Goal: Transaction & Acquisition: Purchase product/service

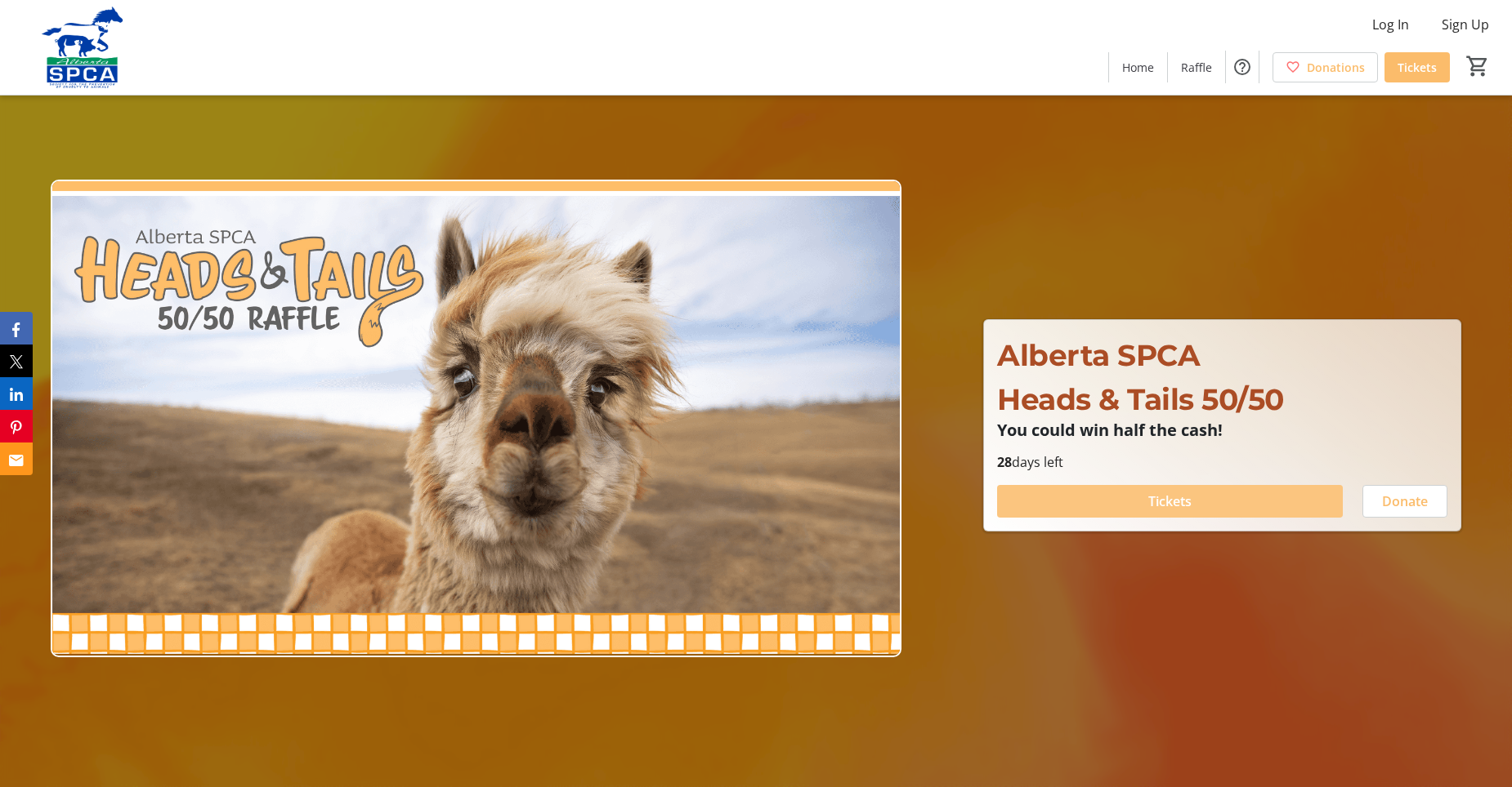
click at [1185, 502] on span "Tickets" at bounding box center [1169, 501] width 43 height 20
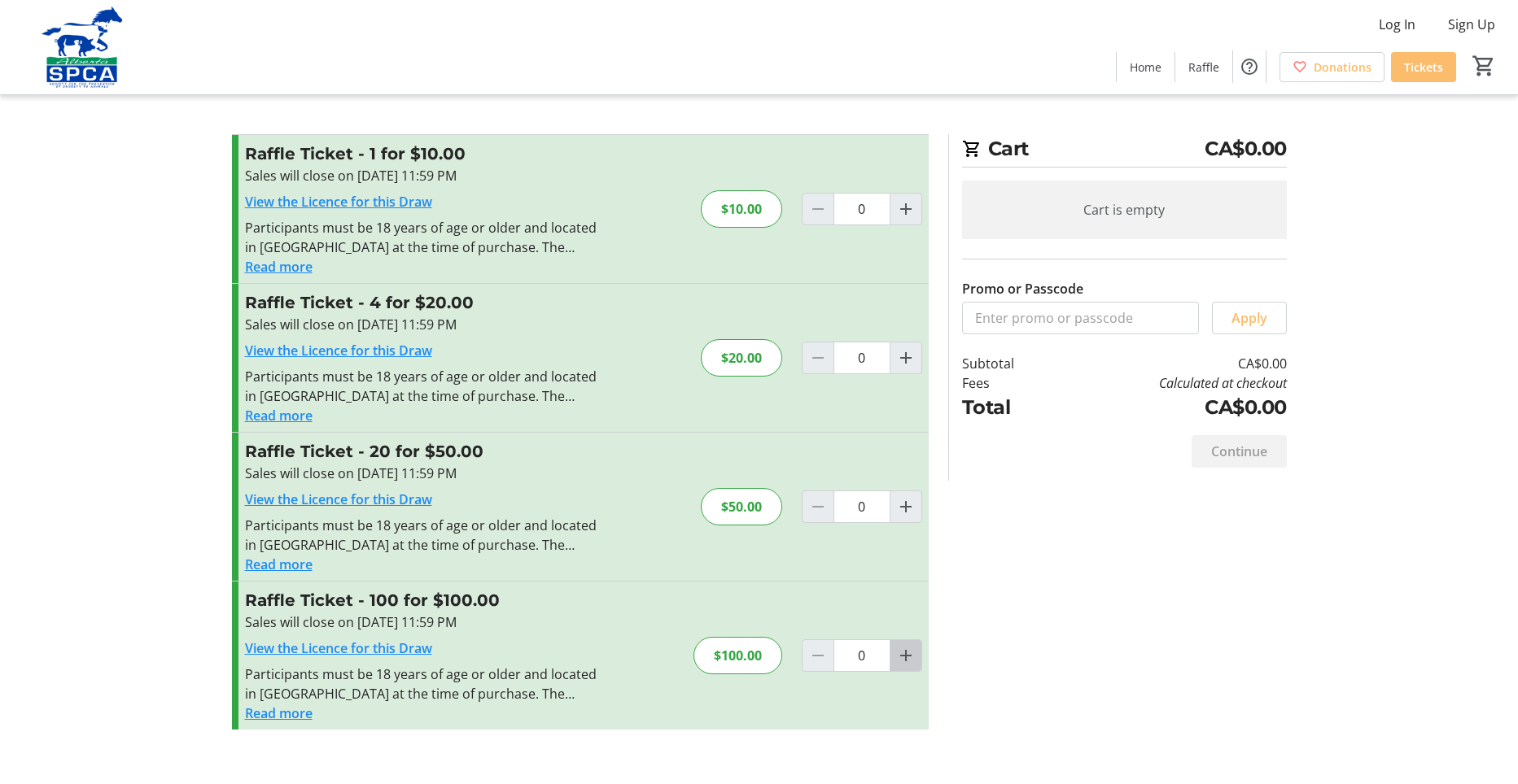
click at [903, 651] on mat-icon "Increment by one" at bounding box center [906, 655] width 19 height 19
type input "3"
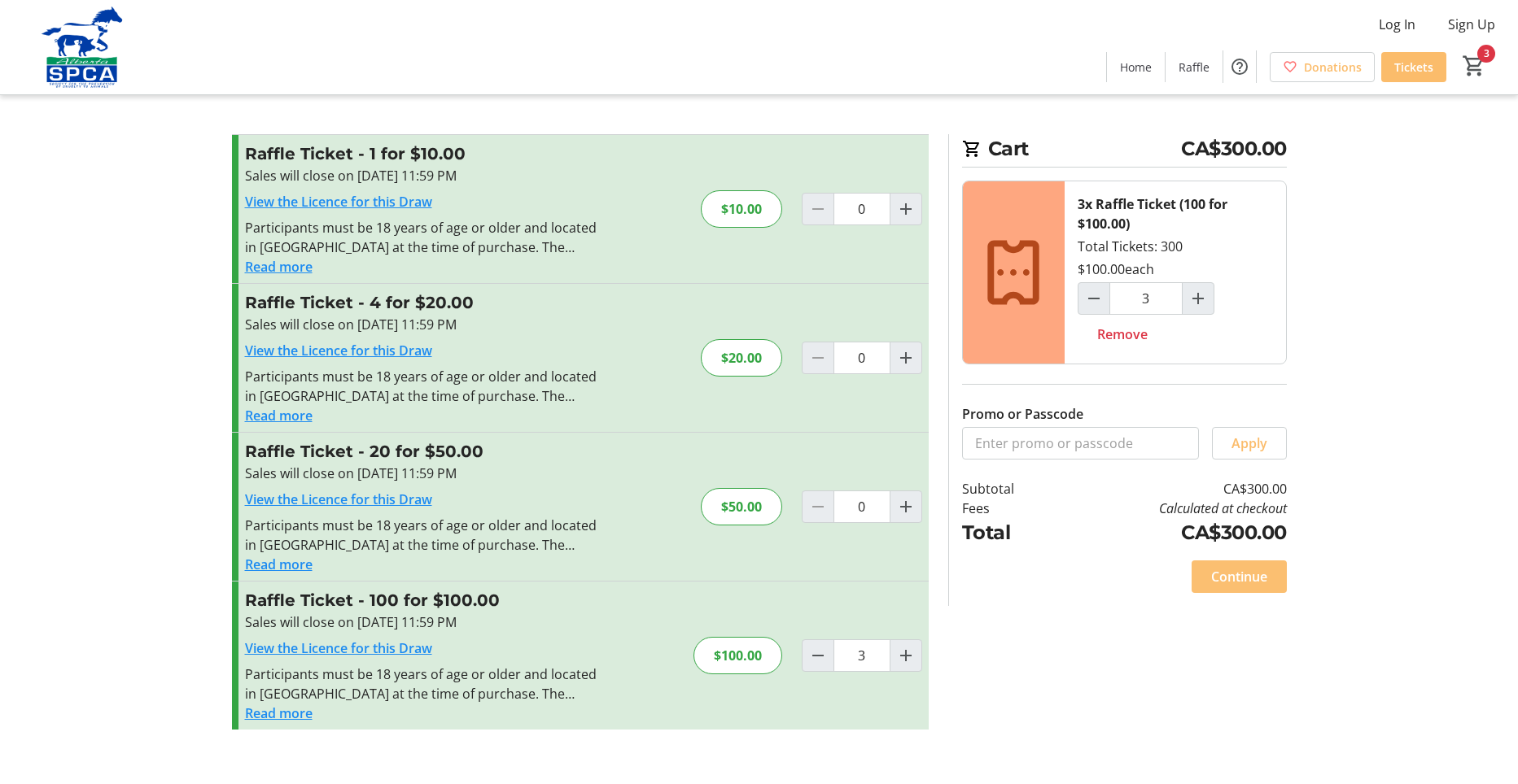
click at [1249, 577] on span "Continue" at bounding box center [1239, 577] width 56 height 19
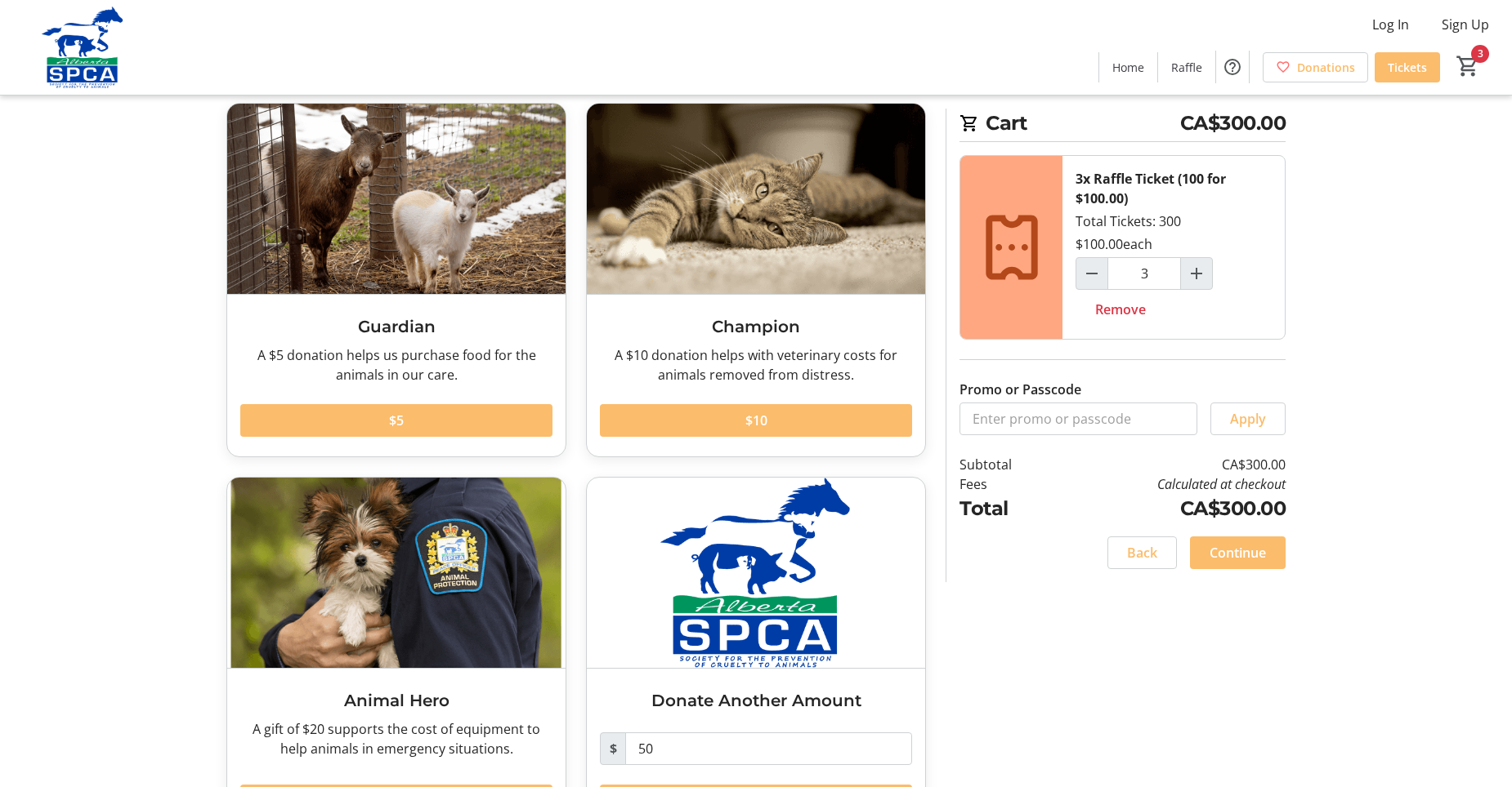
scroll to position [151, 0]
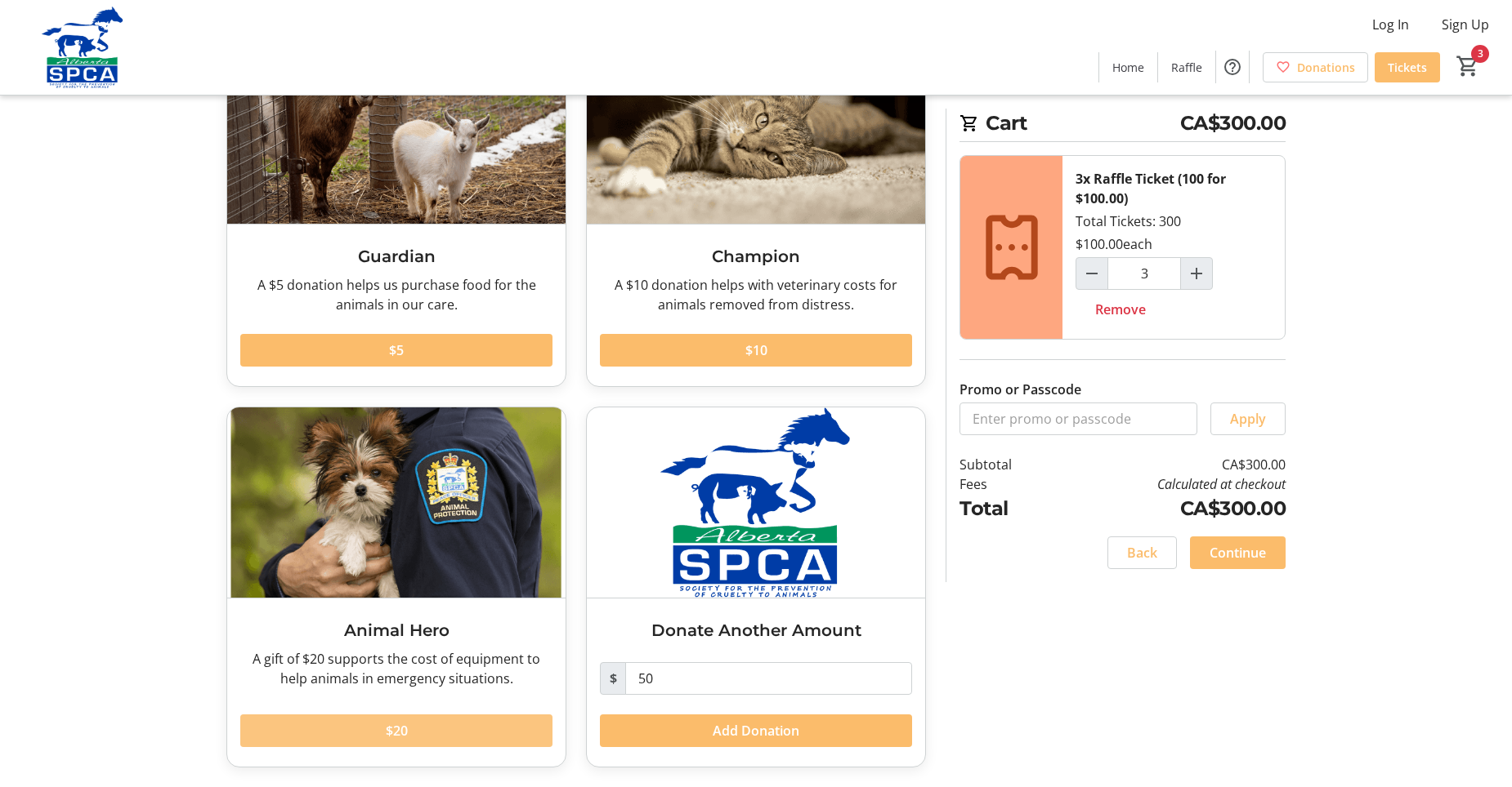
click at [406, 730] on span "$20" at bounding box center [397, 731] width 22 height 20
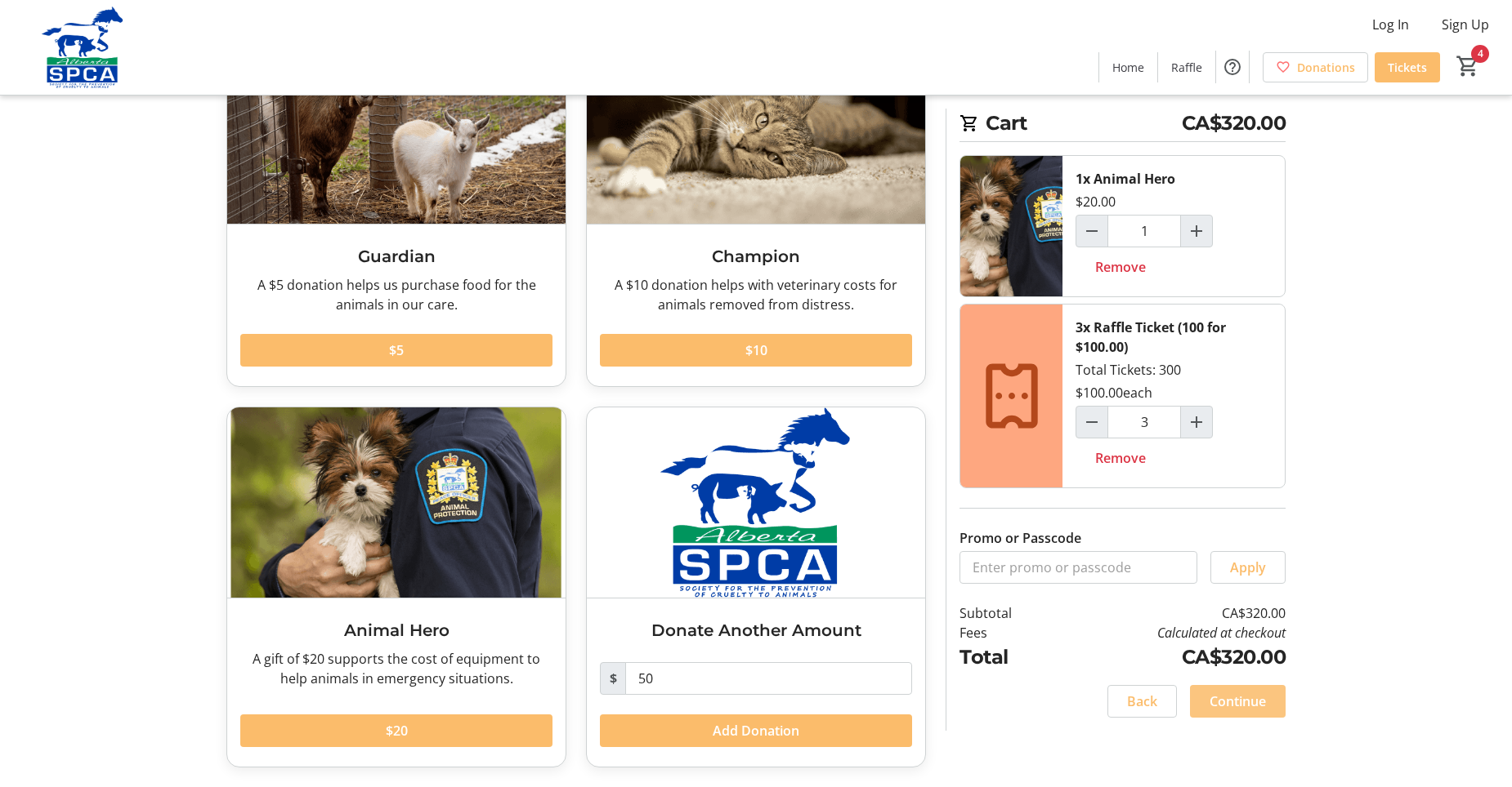
click at [1235, 704] on span "Continue" at bounding box center [1237, 701] width 56 height 20
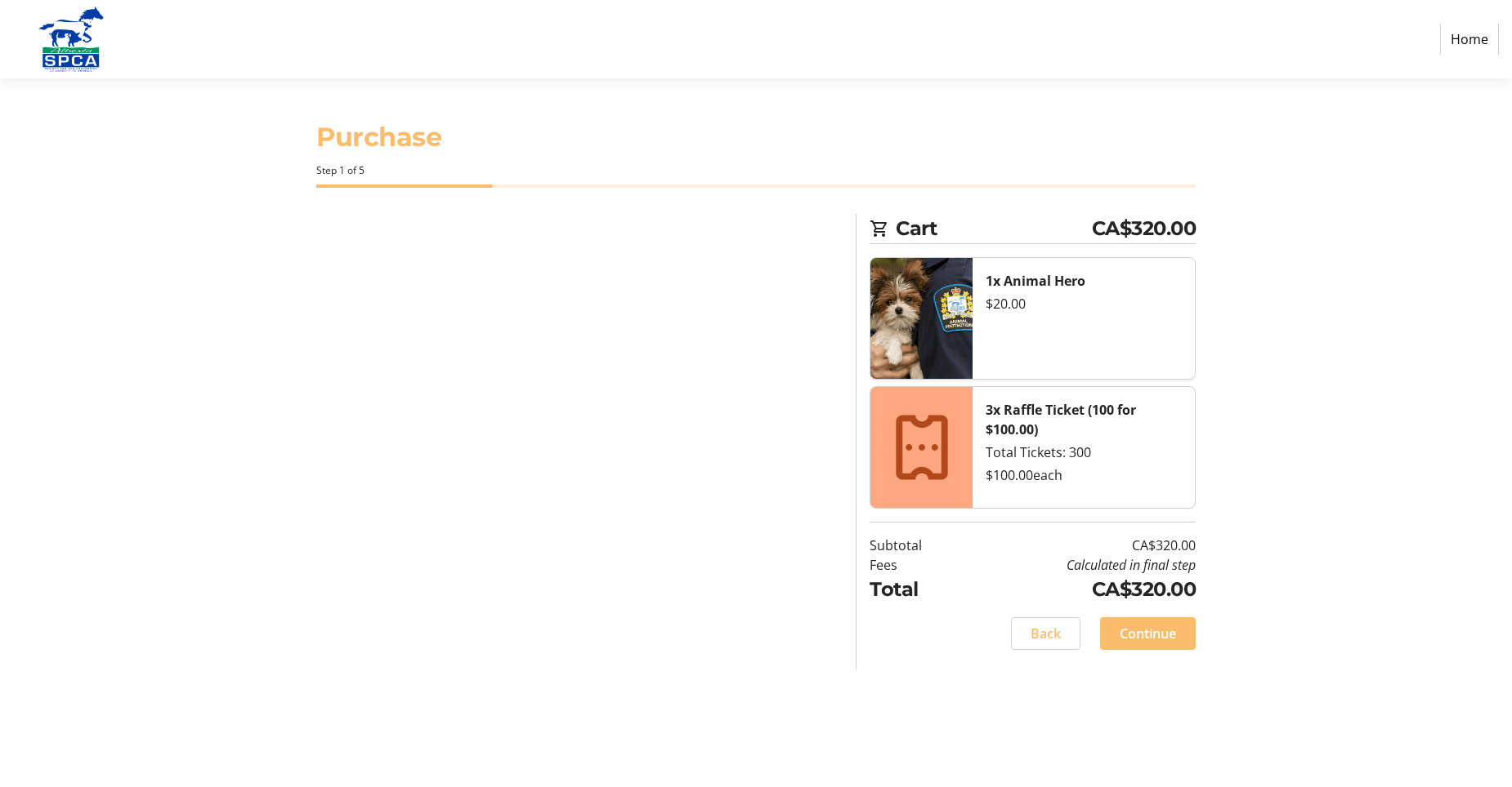
select select "CA"
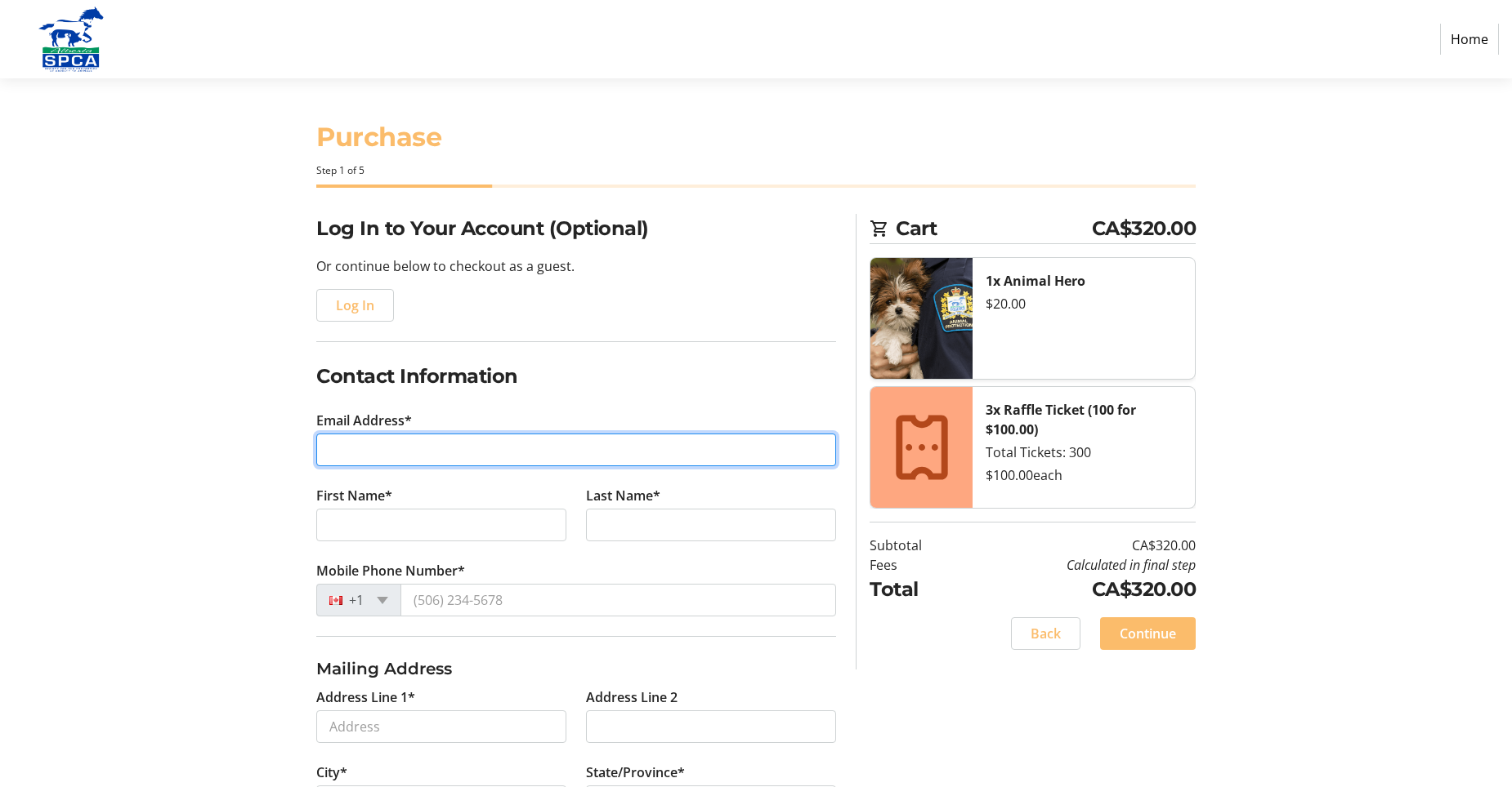
click at [371, 443] on input "Email Address*" at bounding box center [576, 450] width 520 height 32
type input "[PERSON_NAME][EMAIL_ADDRESS][DOMAIN_NAME]"
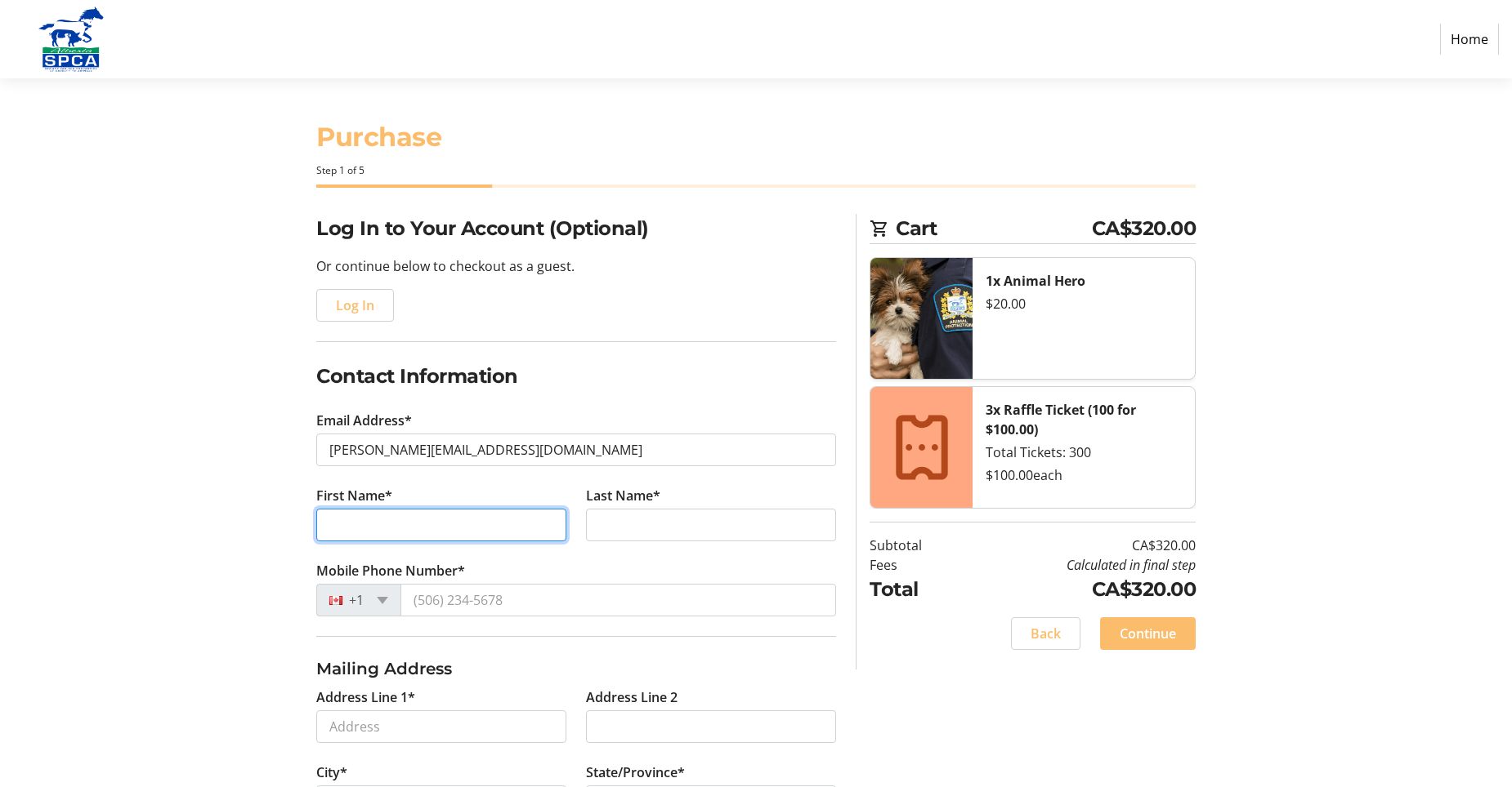
type input "WAREHOUSE"
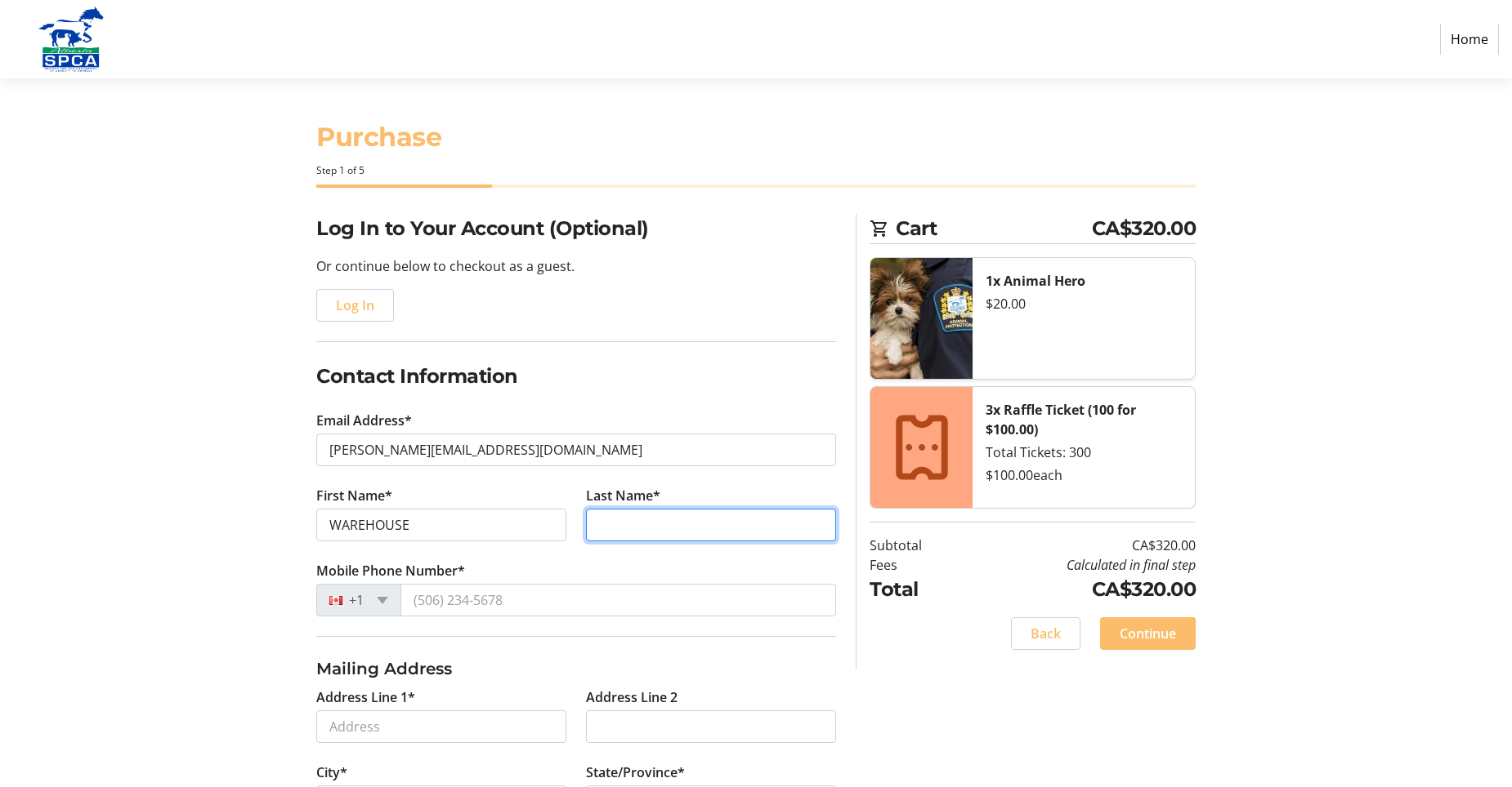
type input "SERVICES"
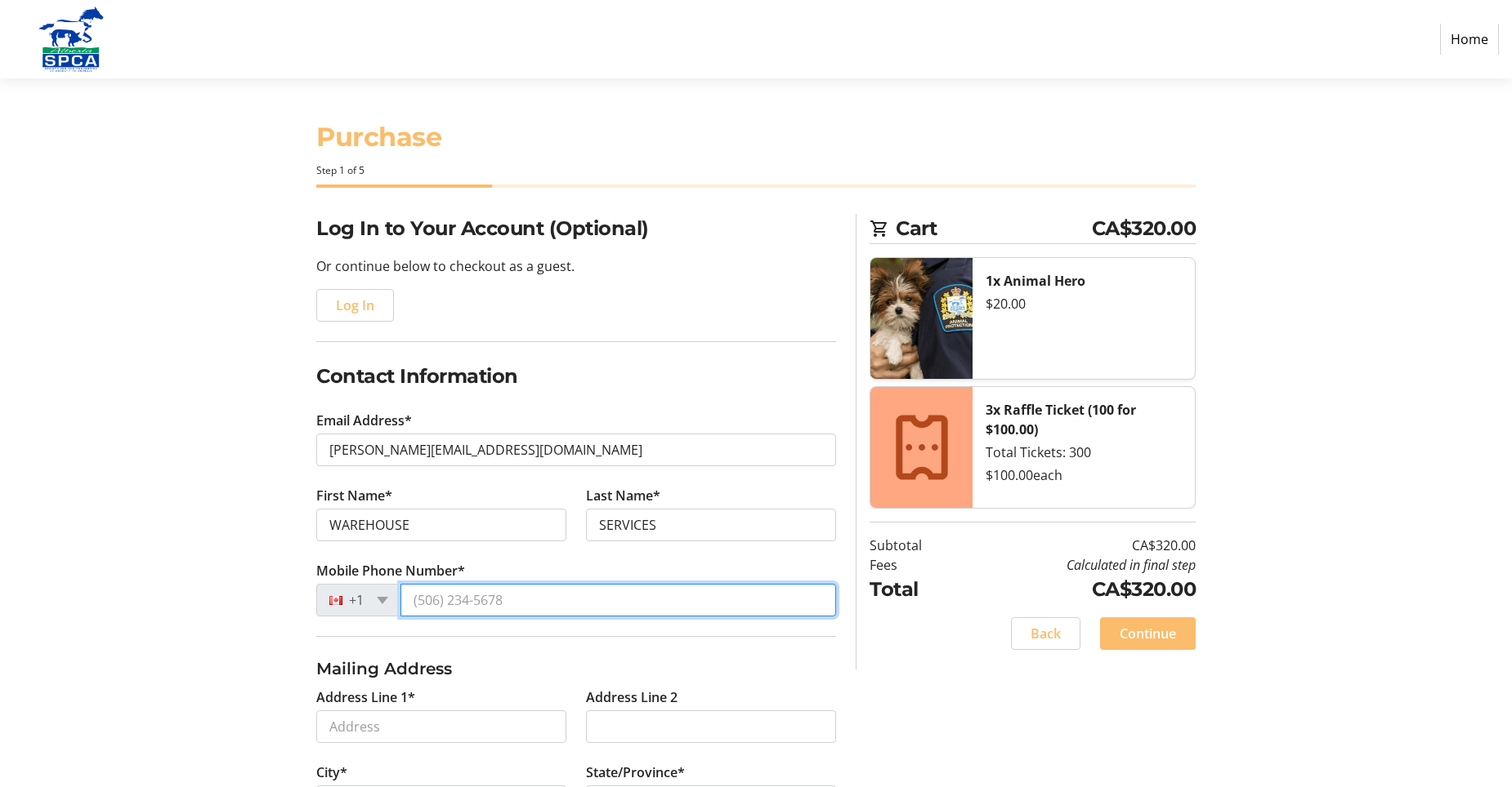
type input "[PHONE_NUMBER]"
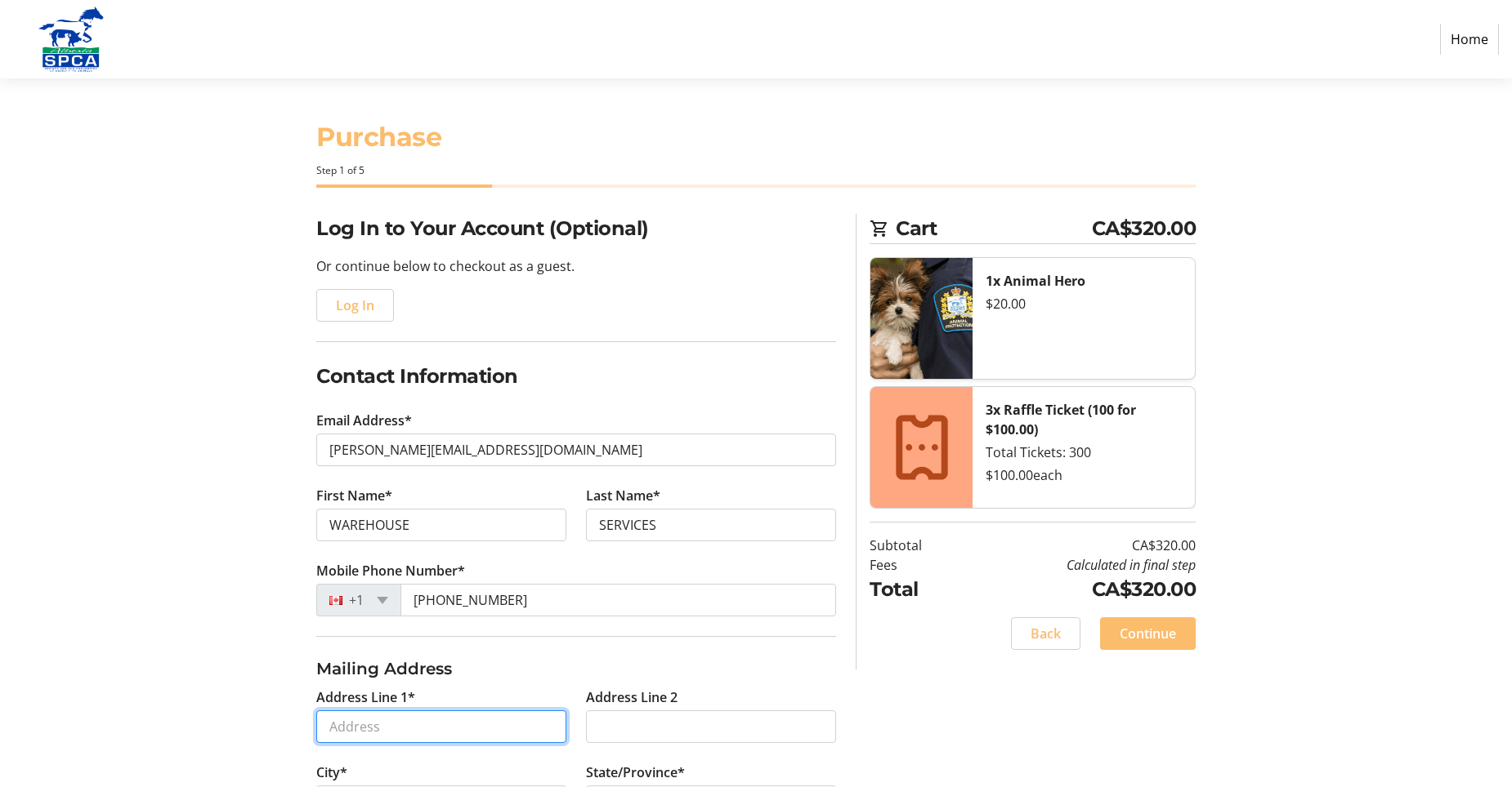
type input "[STREET_ADDRESS]"
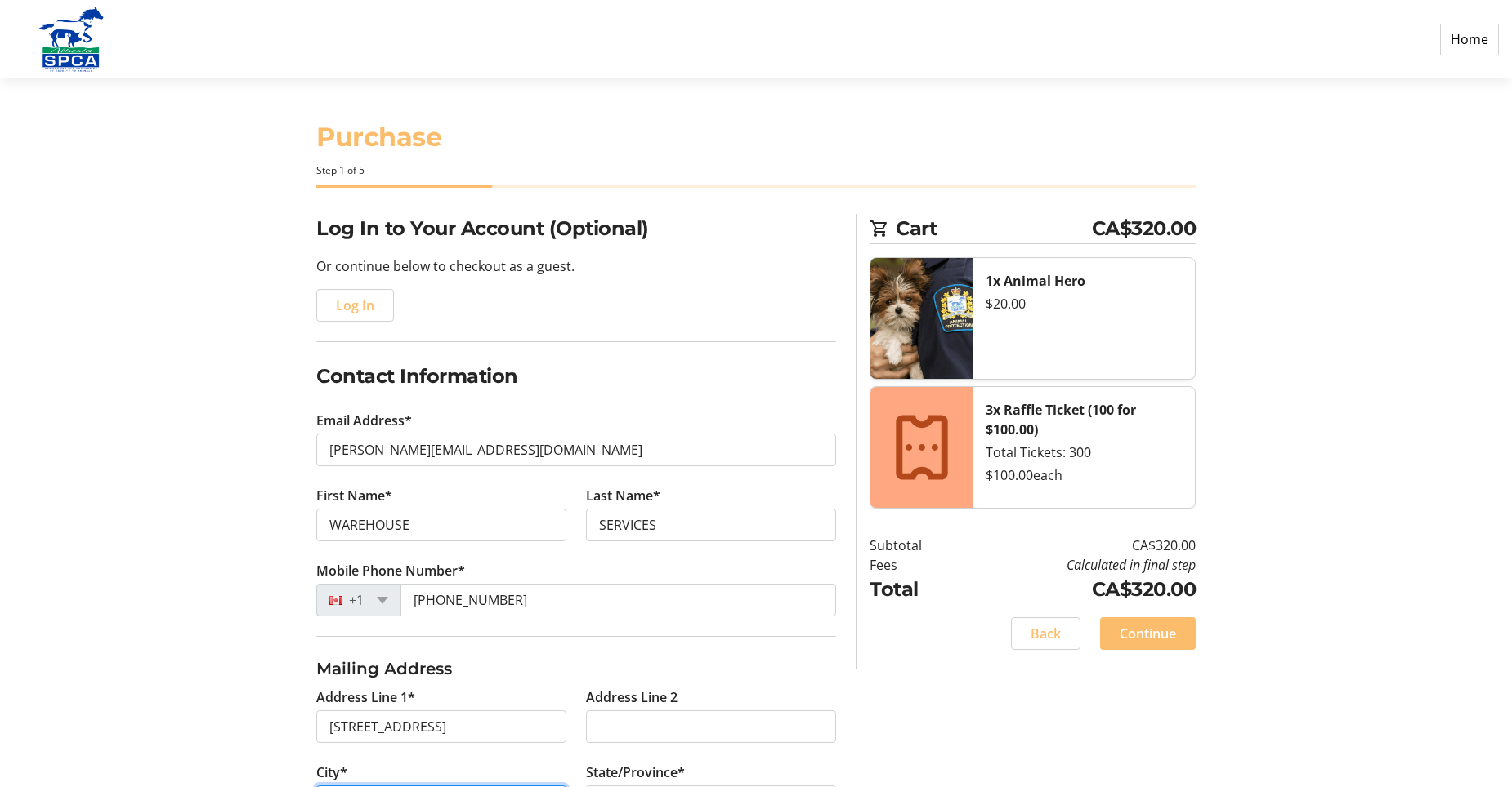
type input "[GEOGRAPHIC_DATA]"
select select "AB"
type input "T6E 0A3"
drag, startPoint x: 452, startPoint y: 524, endPoint x: 263, endPoint y: 513, distance: 189.3
click at [263, 513] on div "Log In to Your Account (Optional) Or continue below to checkout as a guest. Log…" at bounding box center [756, 625] width 1078 height 821
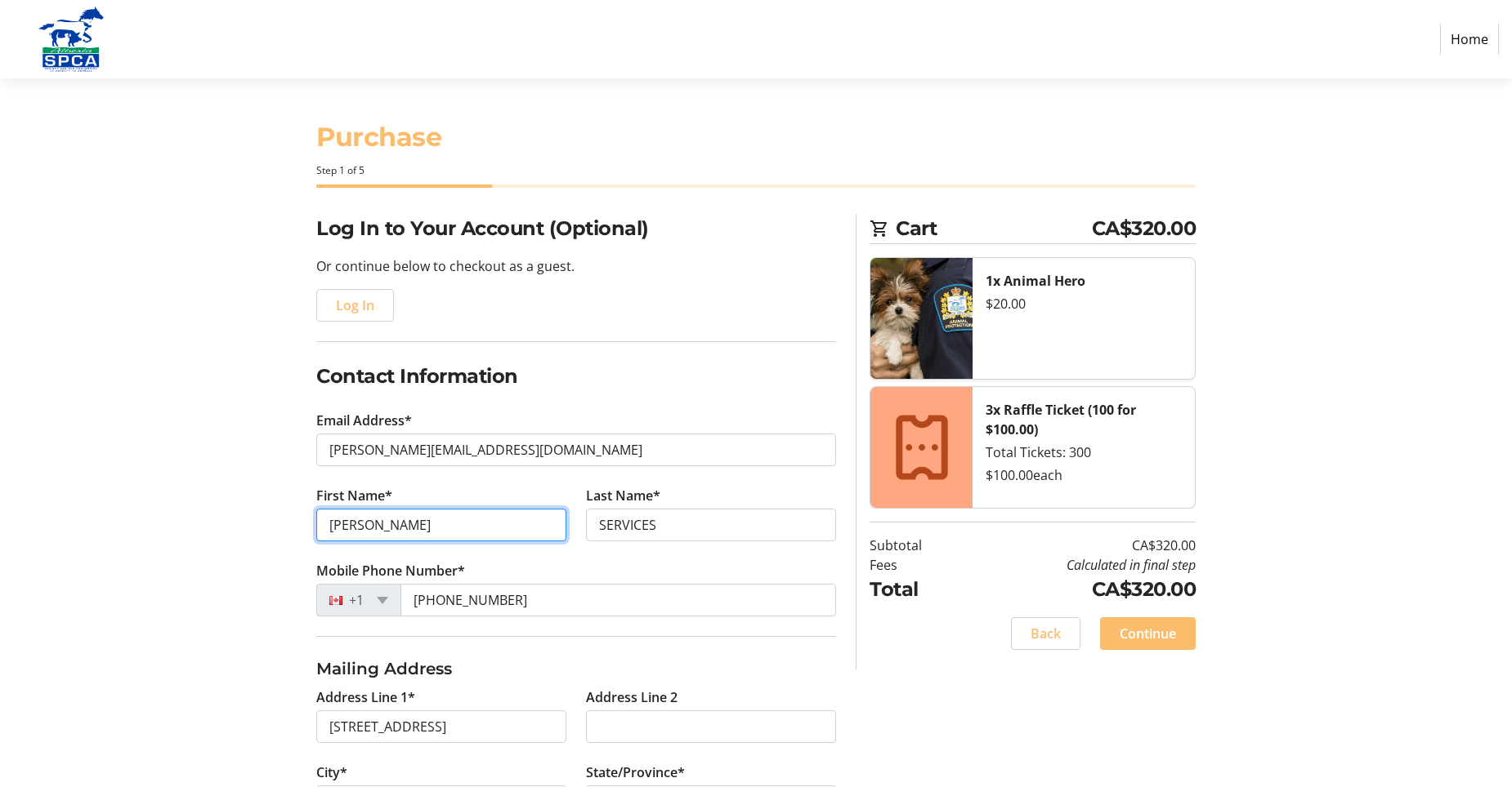
type input "[PERSON_NAME]"
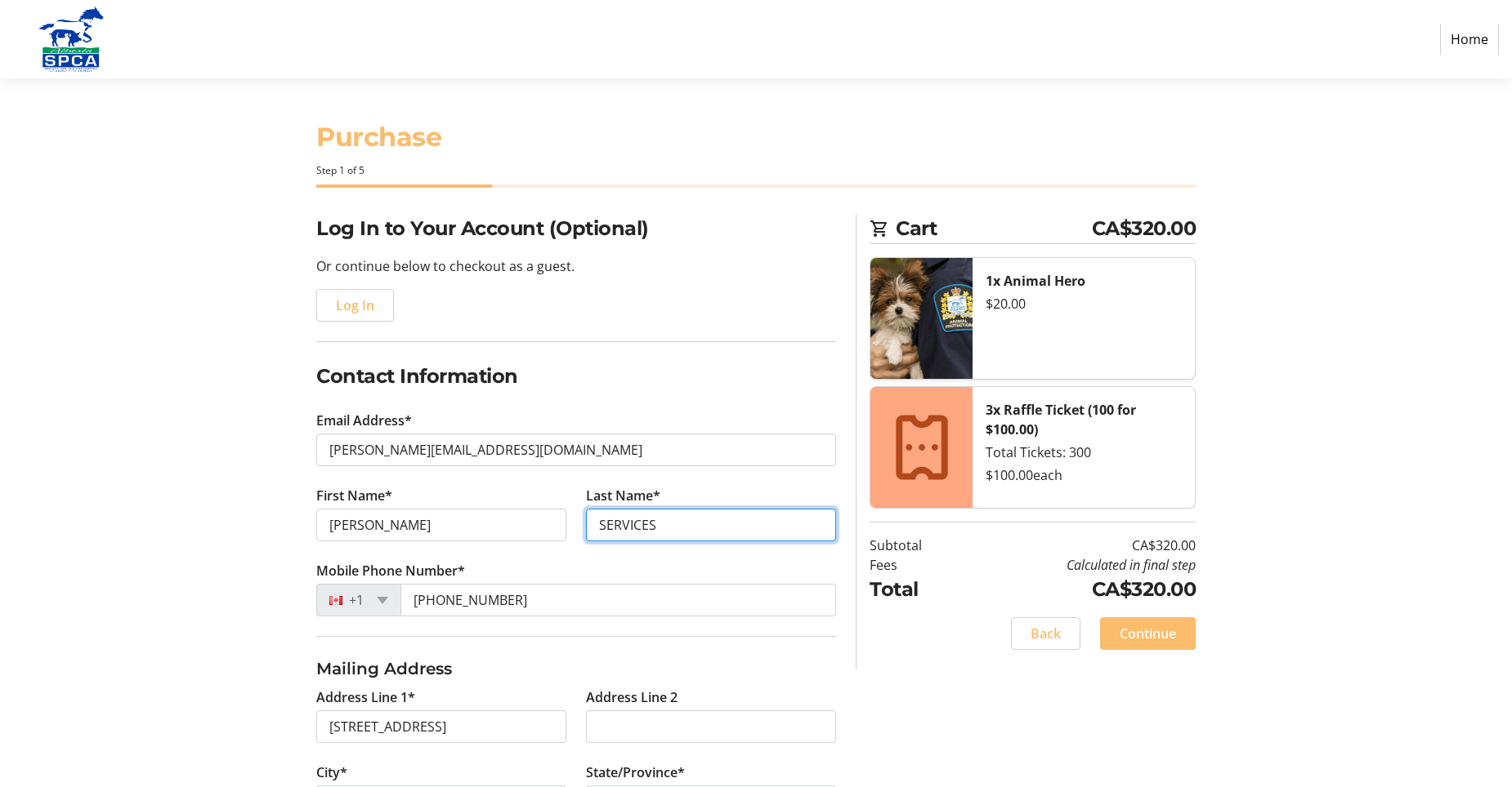
drag, startPoint x: 690, startPoint y: 529, endPoint x: 391, endPoint y: 563, distance: 300.9
click at [391, 563] on fieldset "Contact Information Email Address* [PERSON_NAME][EMAIL_ADDRESS][DOMAIN_NAME] Fi…" at bounding box center [576, 499] width 520 height 275
type input "[PERSON_NAME]"
click at [212, 552] on section "Purchase Step 1 of 5 Cart CA$320.00 1x Animal Hero $20.00 3x Raffle Ticket (100…" at bounding box center [756, 556] width 1512 height 956
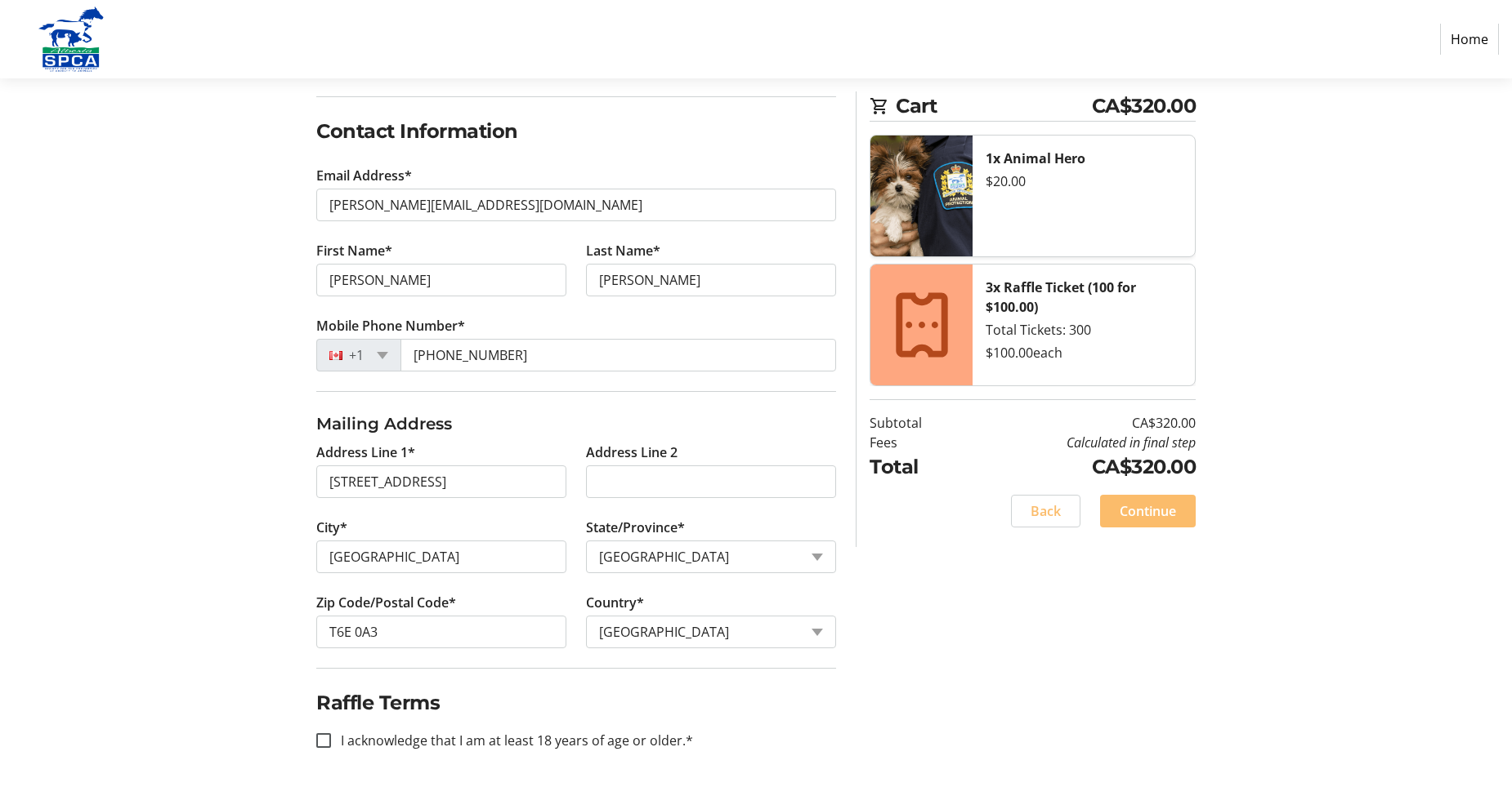
scroll to position [247, 0]
click at [319, 736] on input "I acknowledge that I am at least 18 years of age or older.*" at bounding box center [323, 738] width 14 height 14
checkbox input "true"
click at [1147, 505] on span "Continue" at bounding box center [1148, 511] width 56 height 20
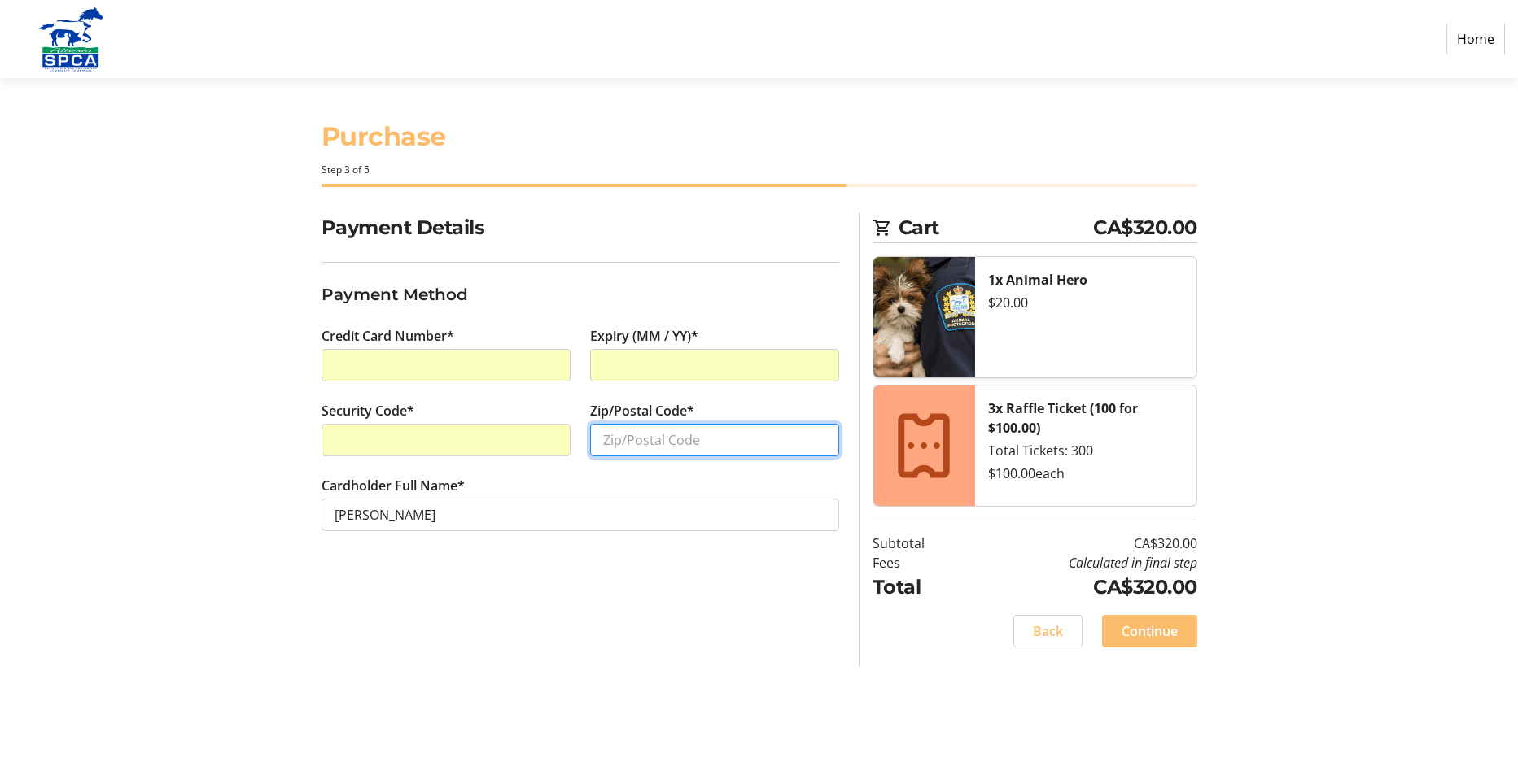
click at [636, 450] on input "Zip/Postal Code*" at bounding box center [715, 440] width 249 height 32
type input "T6E0A3"
click at [1158, 634] on span "Continue" at bounding box center [1150, 631] width 56 height 19
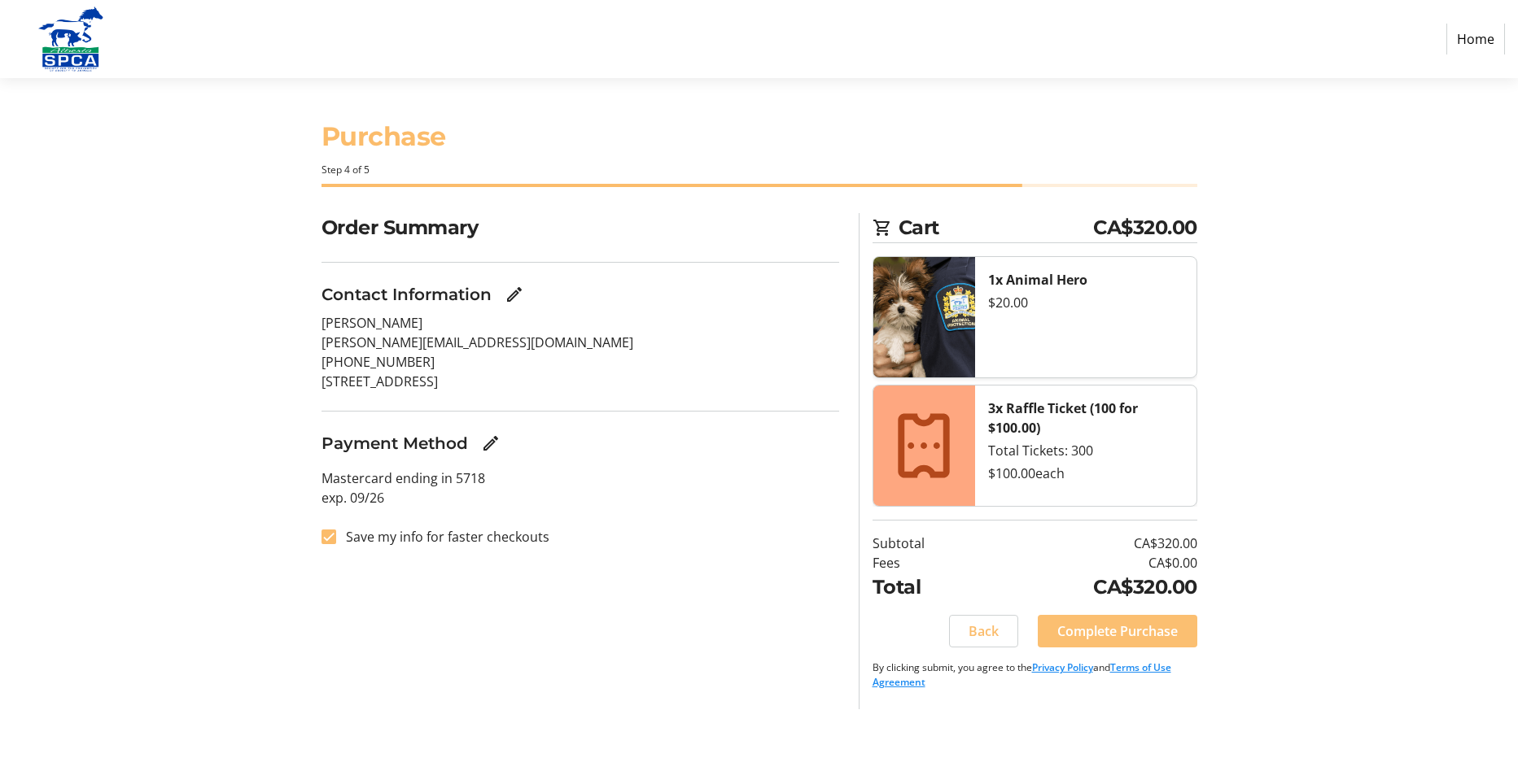
click at [1134, 636] on span "Complete Purchase" at bounding box center [1117, 631] width 120 height 19
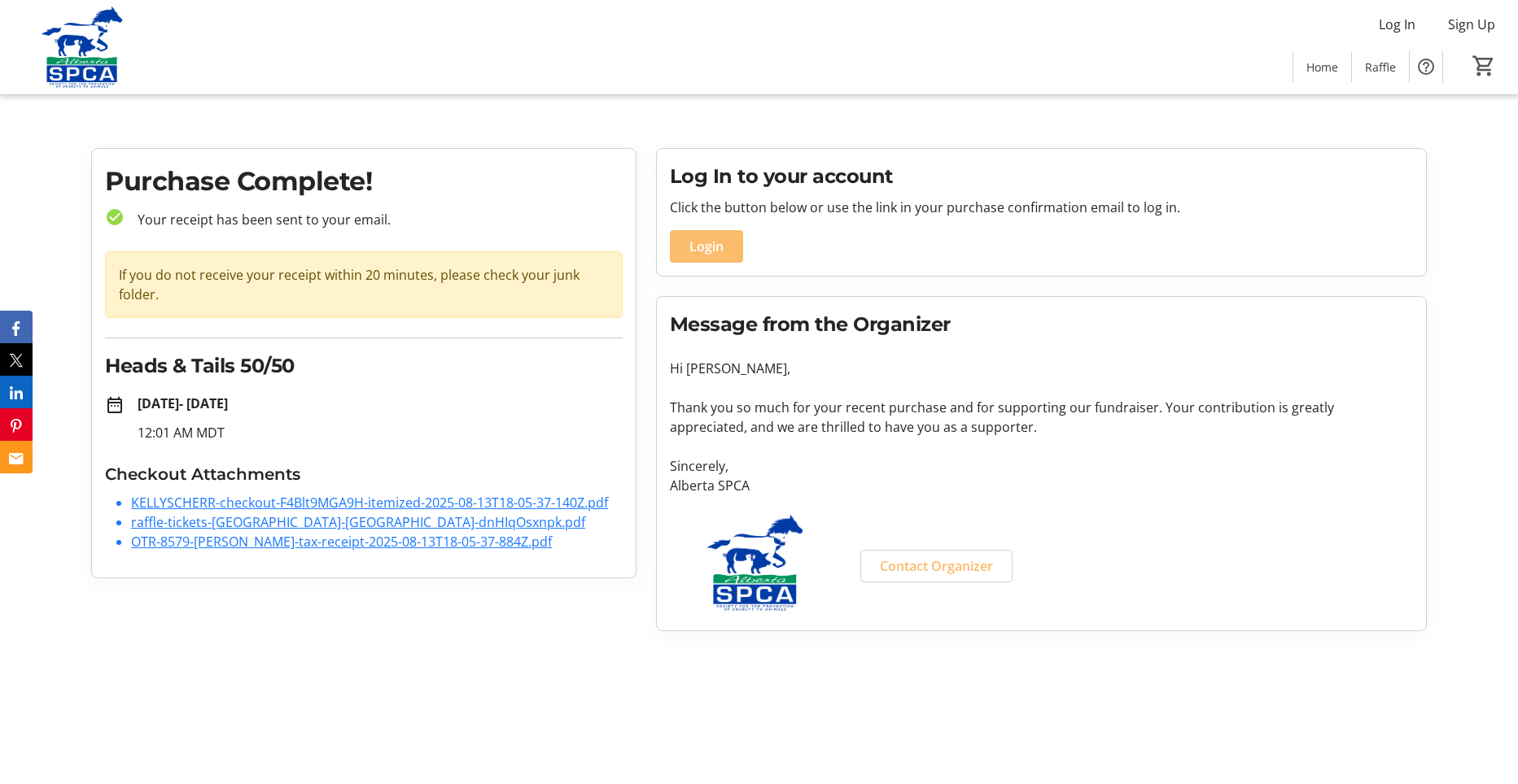
click at [296, 500] on link "KELLYSCHERR-checkout-F4Blt9MGA9H-itemized-2025-08-13T18-05-37-140Z.pdf" at bounding box center [369, 502] width 477 height 18
click at [312, 542] on link "OTR-8579-[PERSON_NAME]-tax-receipt-2025-08-13T18-05-37-884Z.pdf" at bounding box center [341, 541] width 421 height 18
click at [237, 522] on link "raffle-tickets-[GEOGRAPHIC_DATA]-[GEOGRAPHIC_DATA]-dnHIqOsxnpk.pdf" at bounding box center [358, 522] width 454 height 18
